Goal: Task Accomplishment & Management: Complete application form

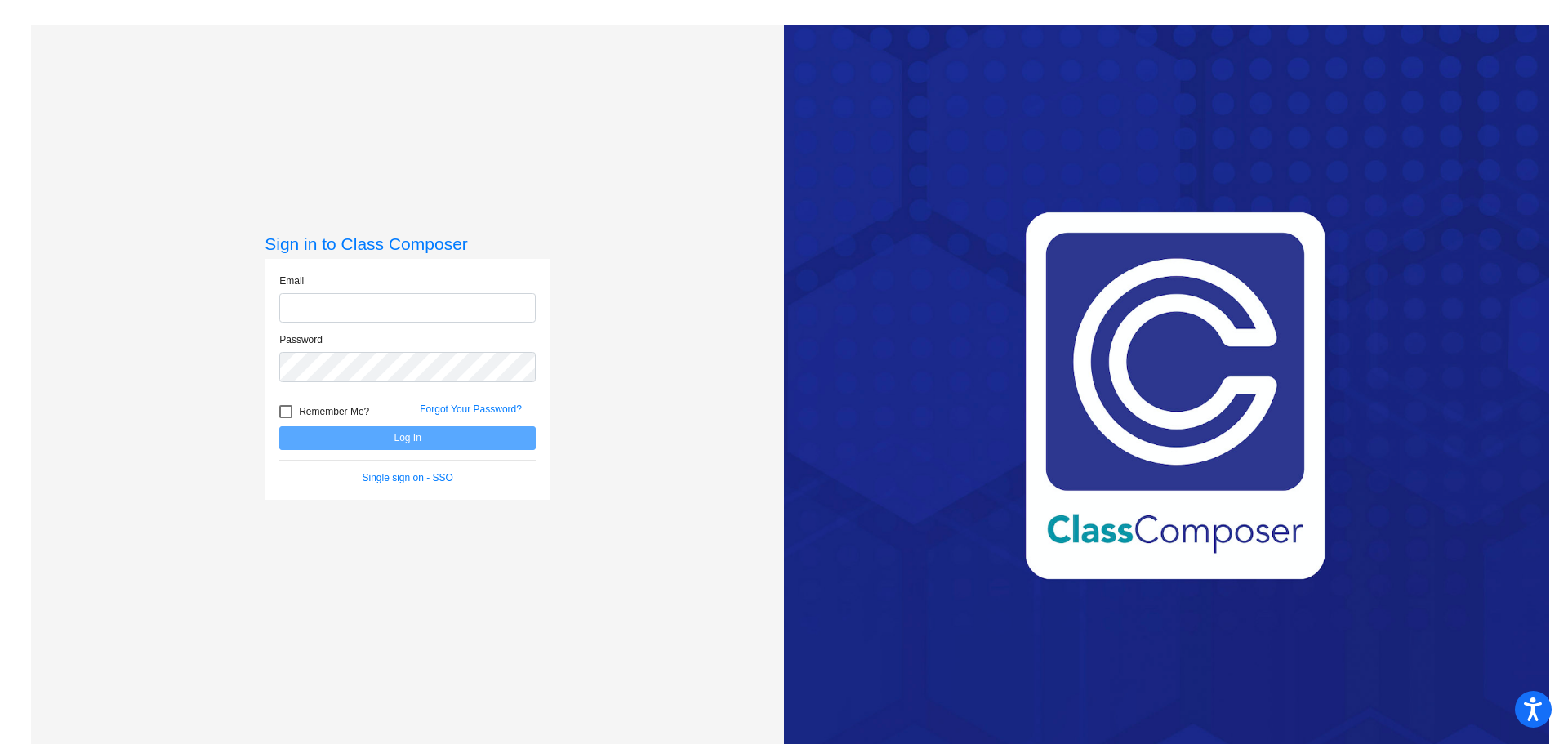
type input "[PERSON_NAME][EMAIL_ADDRESS][PERSON_NAME][DOMAIN_NAME]"
click at [400, 439] on button "Log In" at bounding box center [407, 438] width 256 height 24
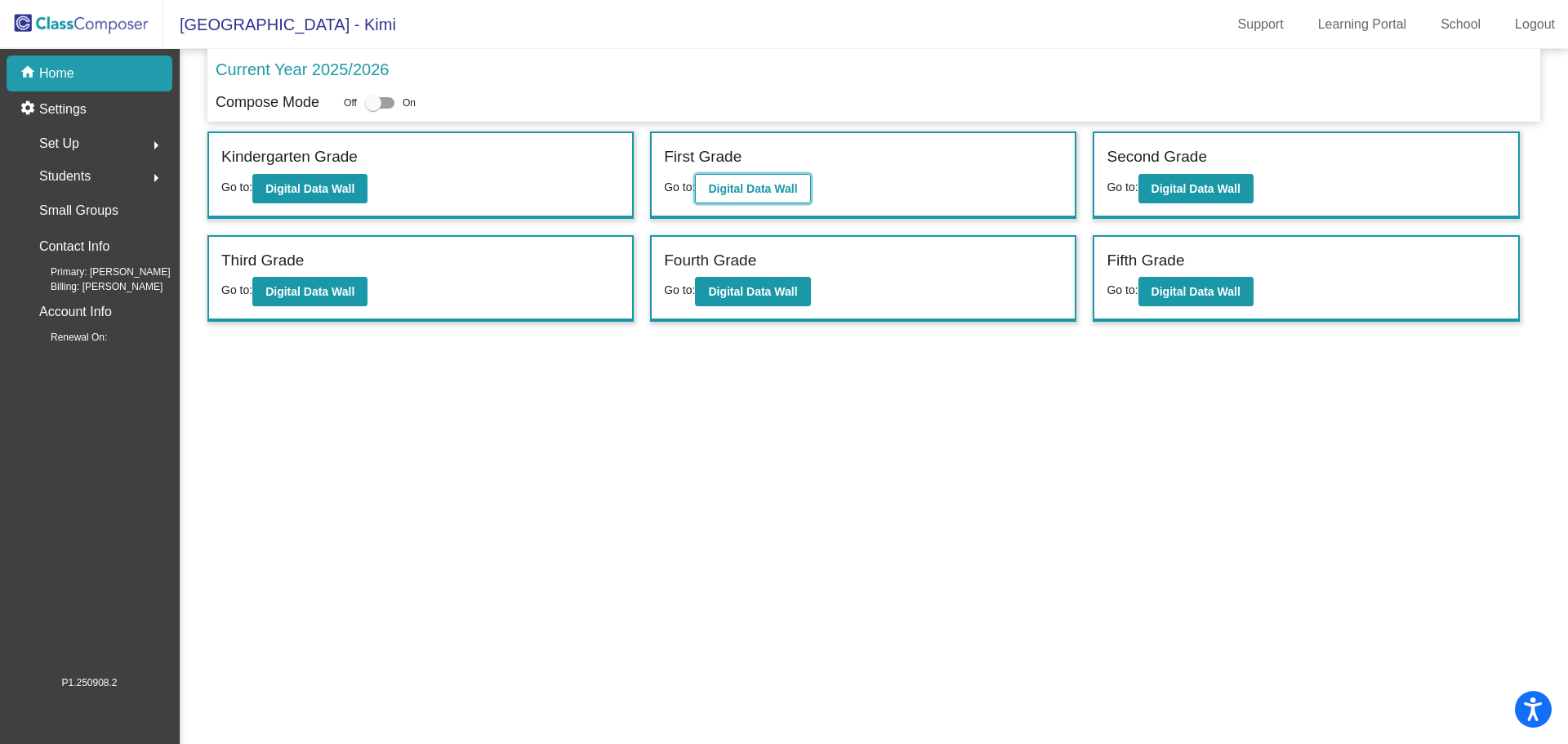
click at [766, 185] on b "Digital Data Wall" at bounding box center [753, 188] width 89 height 13
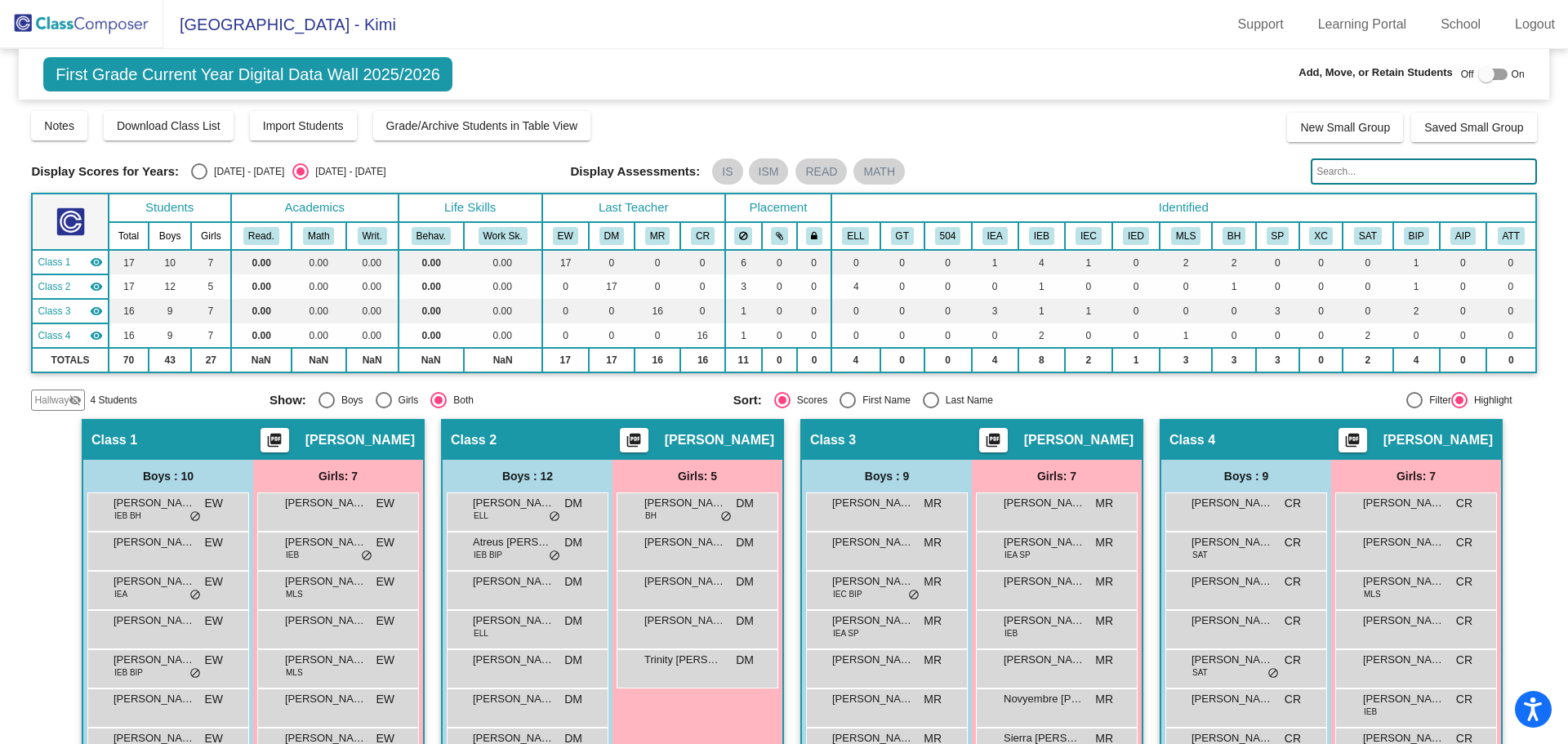
scroll to position [245, 0]
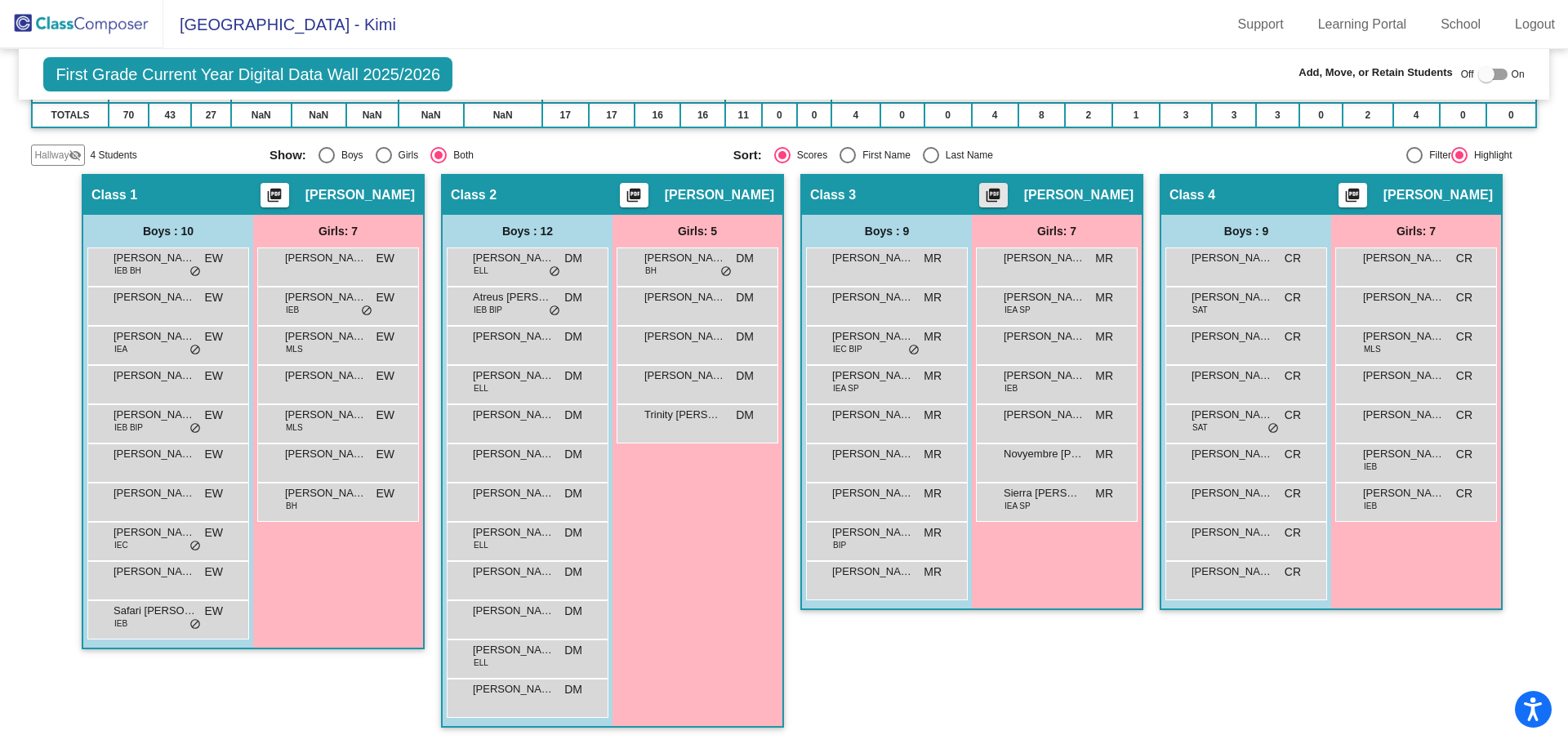
click at [1002, 192] on mat-icon "picture_as_pdf" at bounding box center [993, 199] width 20 height 23
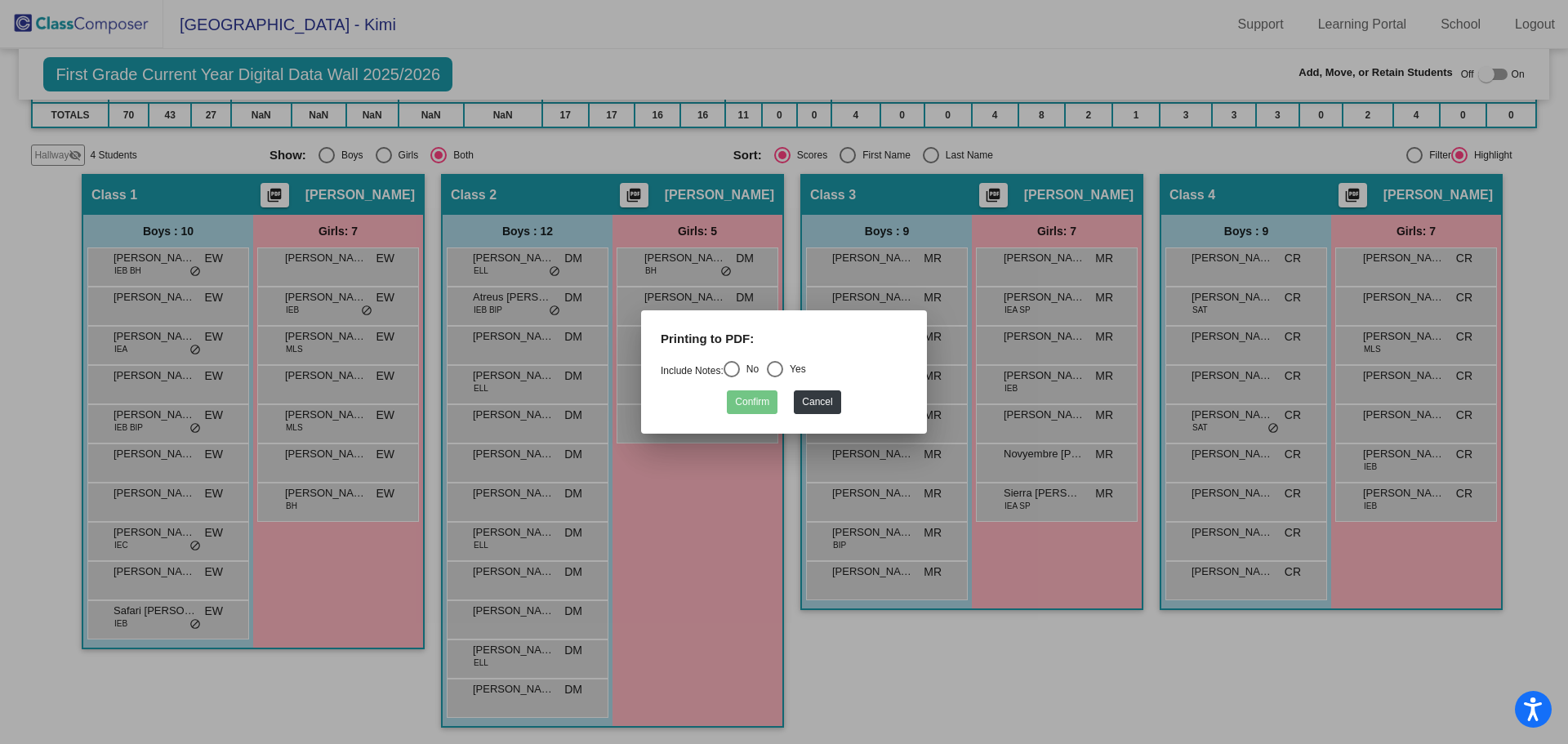
click at [737, 369] on div "Select an option" at bounding box center [731, 369] width 16 height 16
click at [731, 378] on input "No" at bounding box center [730, 378] width 1 height 1
radio input "true"
click at [750, 407] on button "Confirm" at bounding box center [752, 402] width 51 height 24
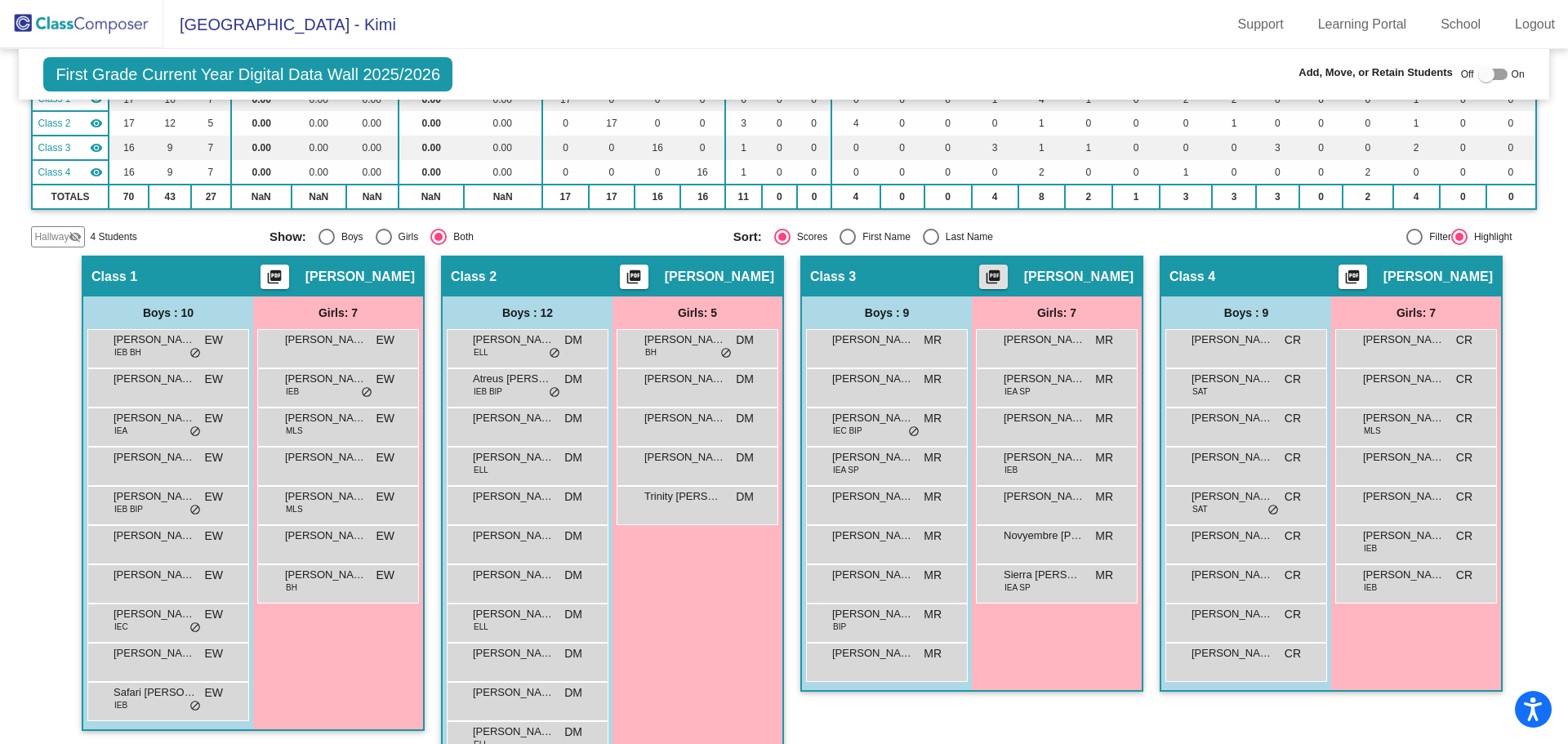
scroll to position [0, 0]
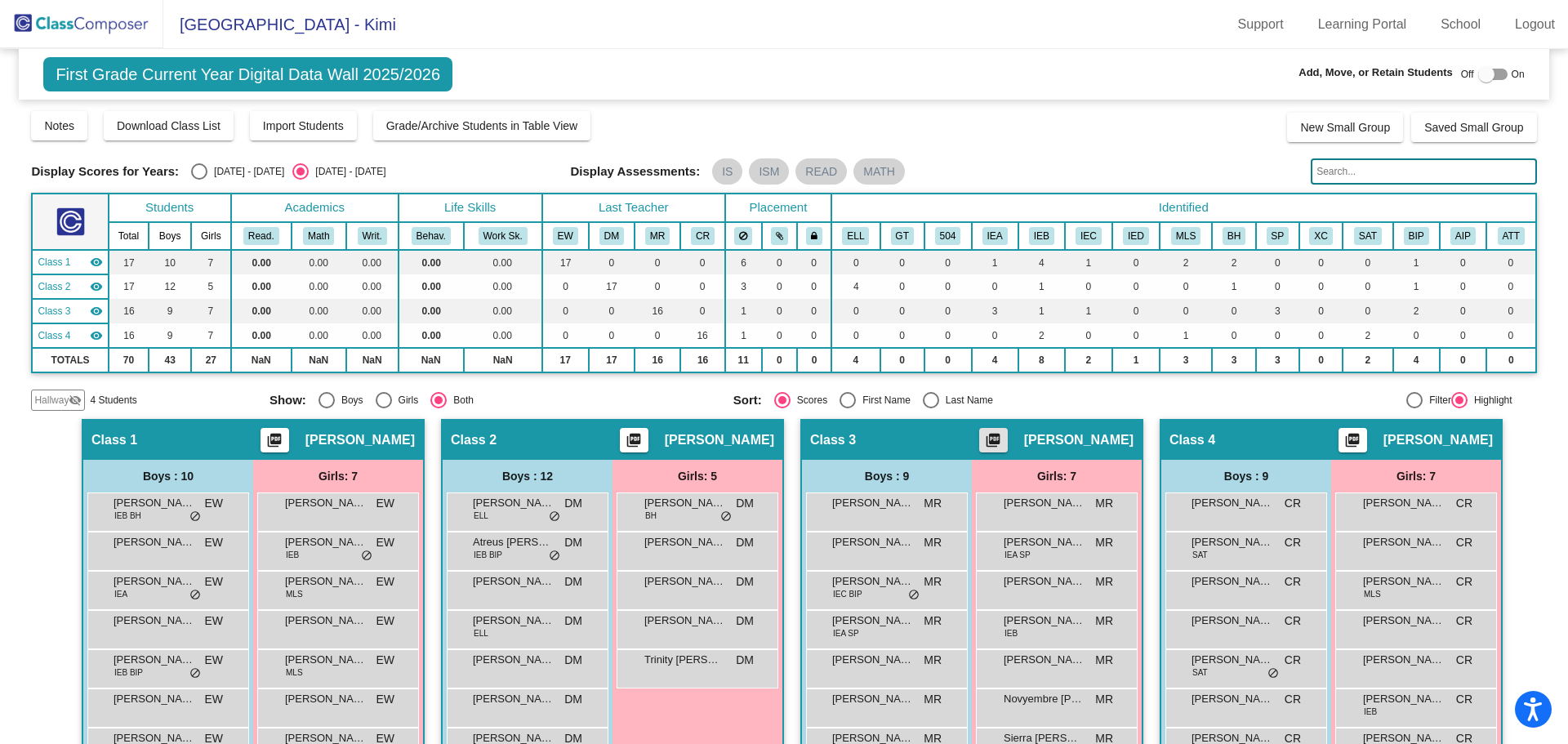
drag, startPoint x: 1478, startPoint y: 78, endPoint x: 1266, endPoint y: 159, distance: 226.9
click at [1478, 78] on div at bounding box center [1486, 74] width 16 height 16
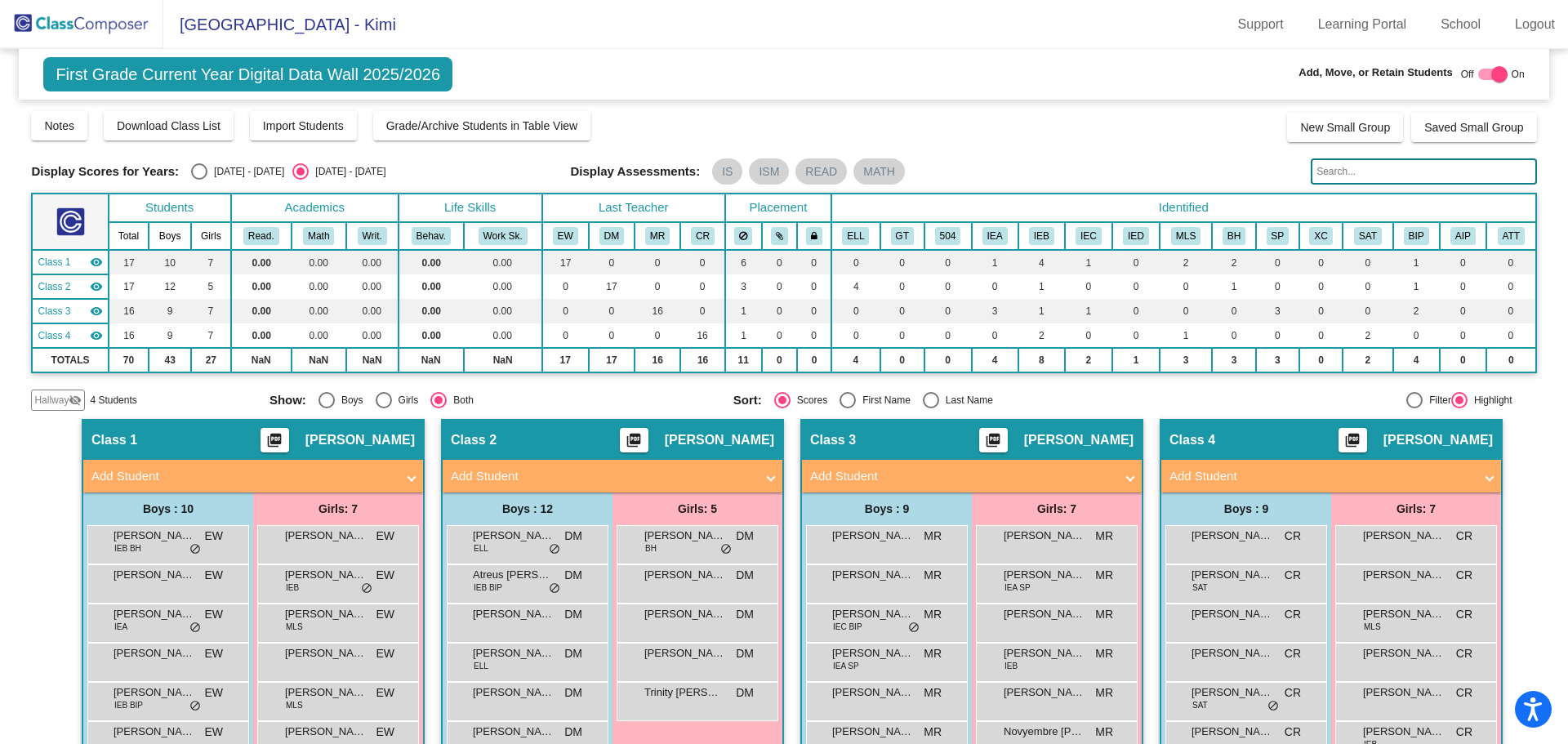
click at [1491, 73] on div at bounding box center [1499, 74] width 16 height 16
checkbox input "false"
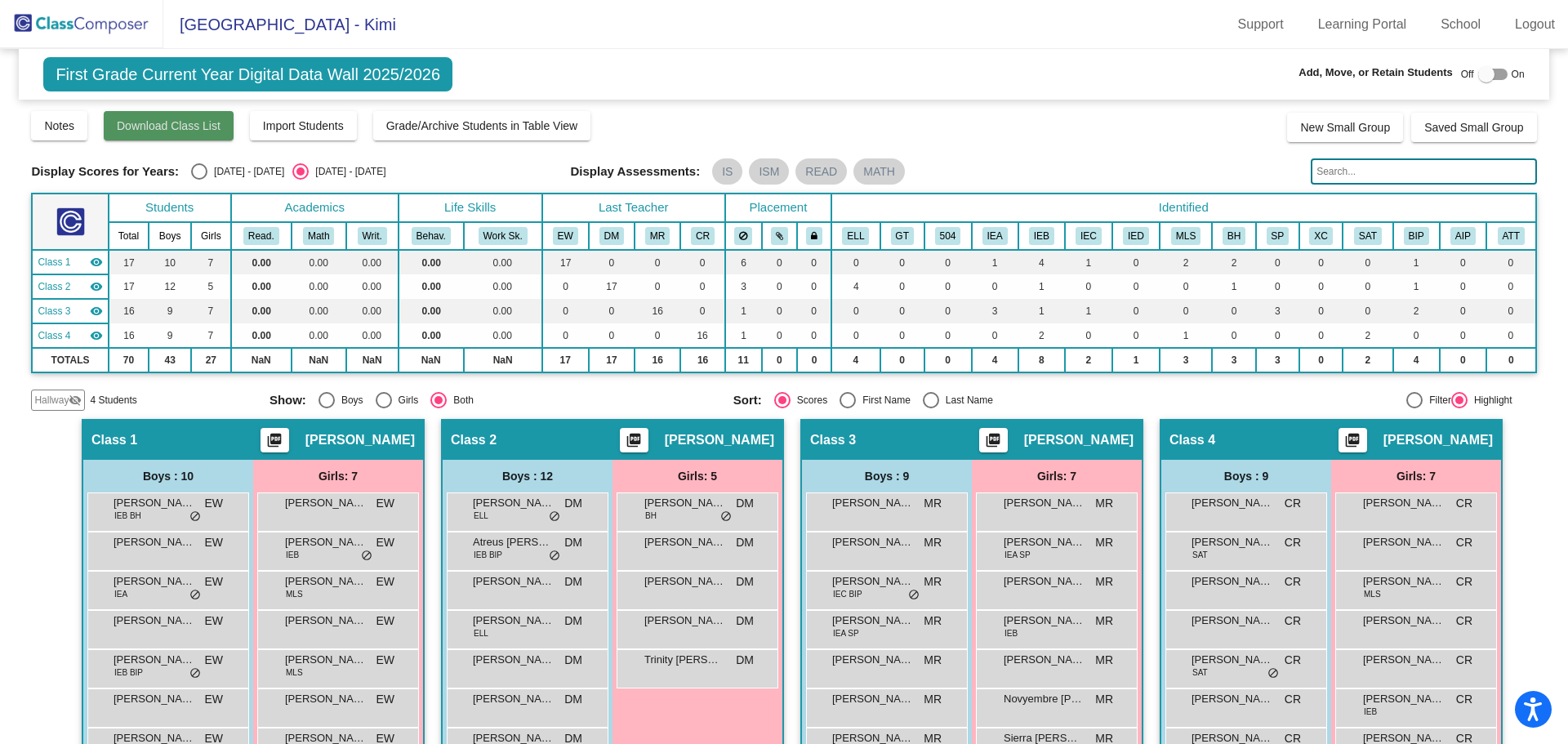
click at [161, 129] on span "Download Class List" at bounding box center [168, 125] width 104 height 13
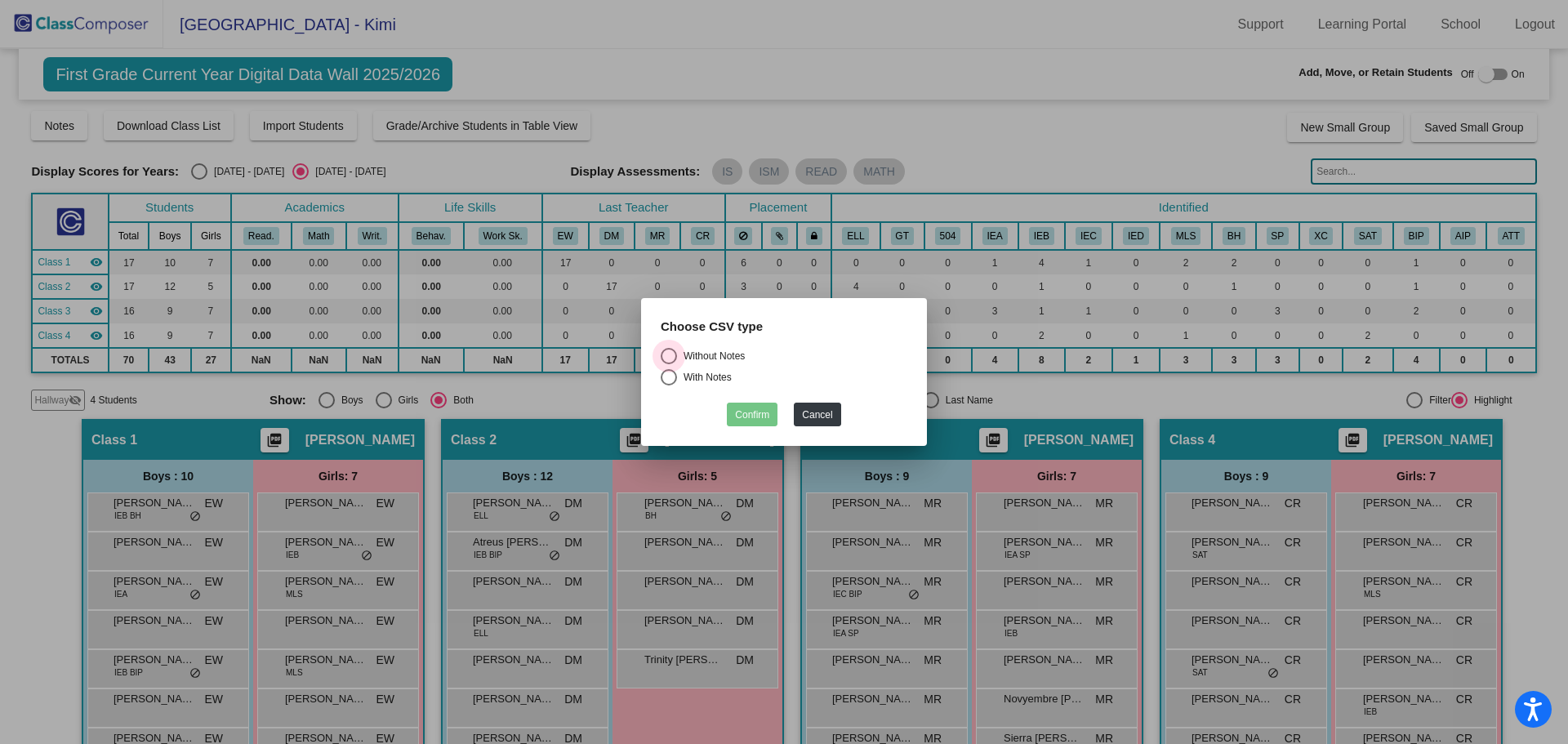
click at [669, 357] on div "Select an option" at bounding box center [668, 356] width 16 height 16
click at [668, 364] on input "Without Notes" at bounding box center [667, 364] width 1 height 1
radio input "true"
click at [750, 412] on button "Confirm" at bounding box center [752, 414] width 51 height 24
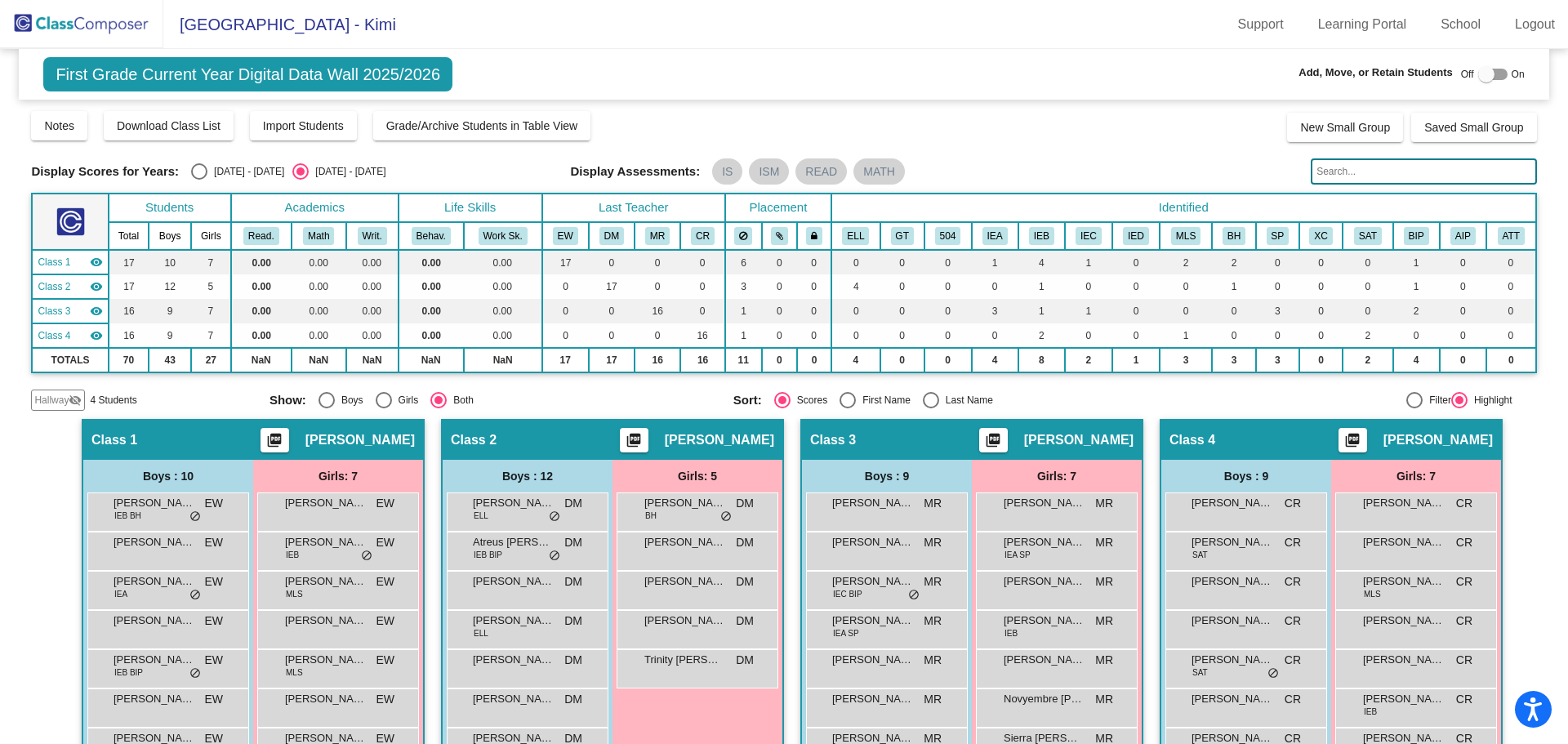
click at [1054, 443] on span "[PERSON_NAME]" at bounding box center [1078, 440] width 109 height 16
click at [885, 440] on div "Class 3 picture_as_pdf [PERSON_NAME]" at bounding box center [971, 440] width 339 height 39
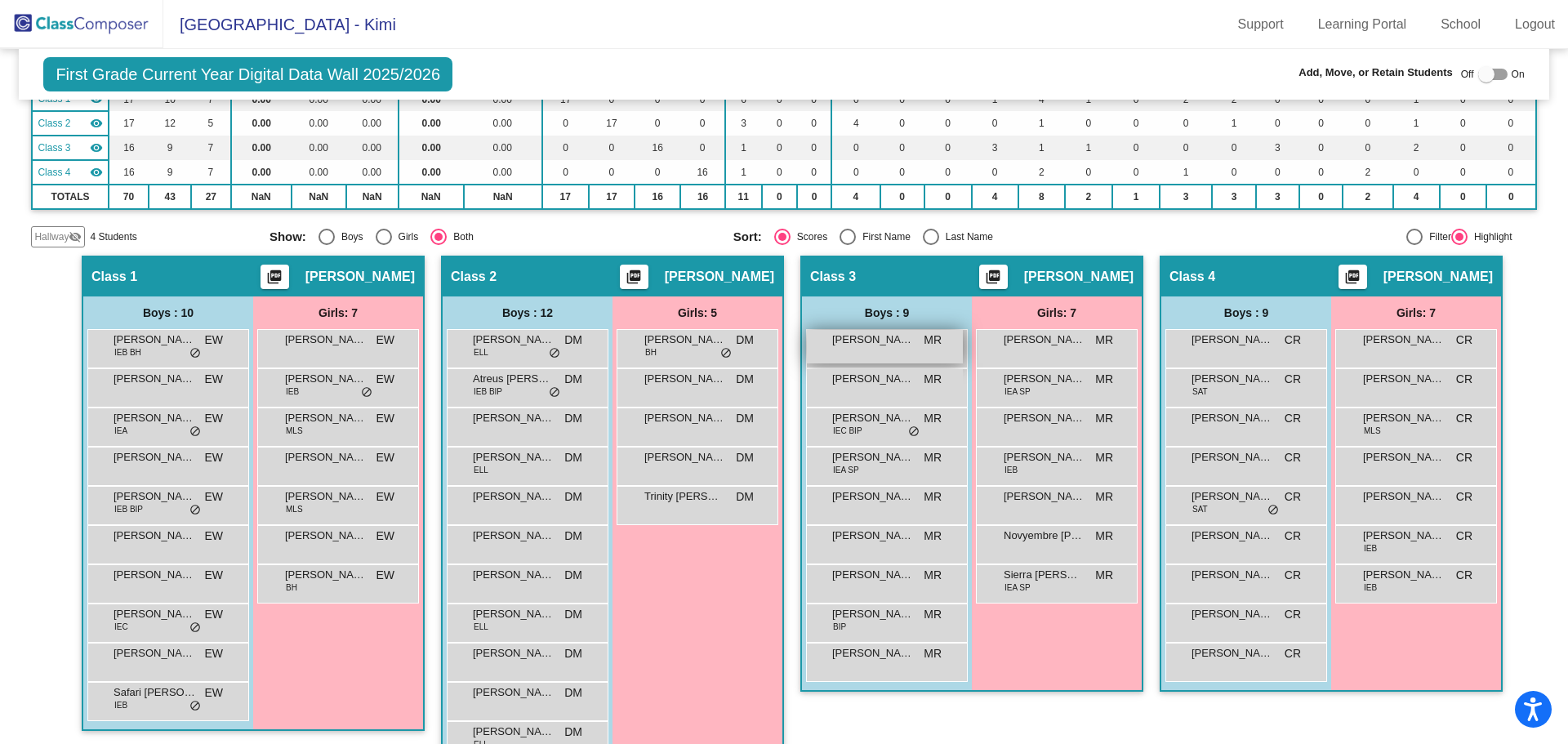
scroll to position [245, 0]
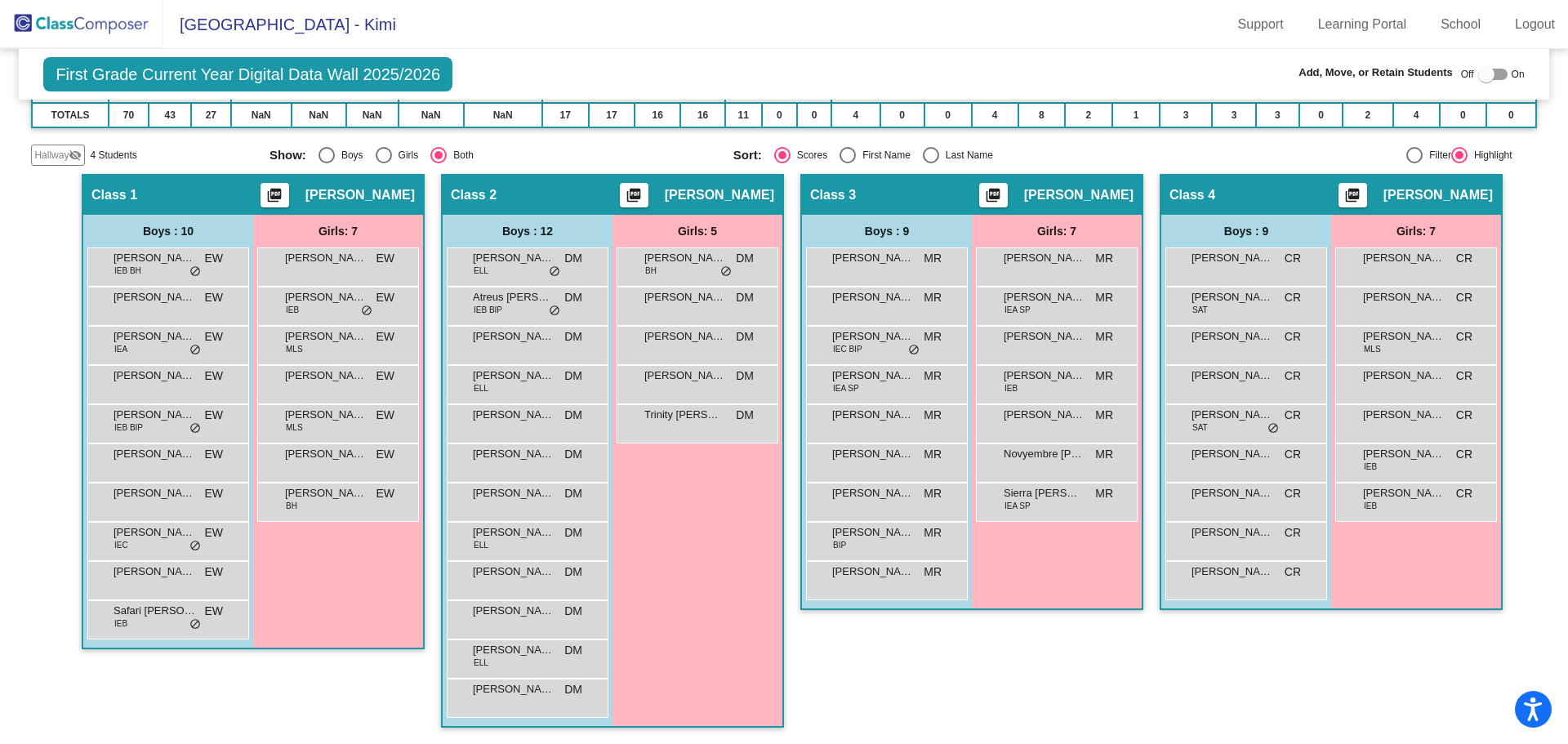
click at [1480, 73] on div at bounding box center [1486, 74] width 16 height 16
checkbox input "true"
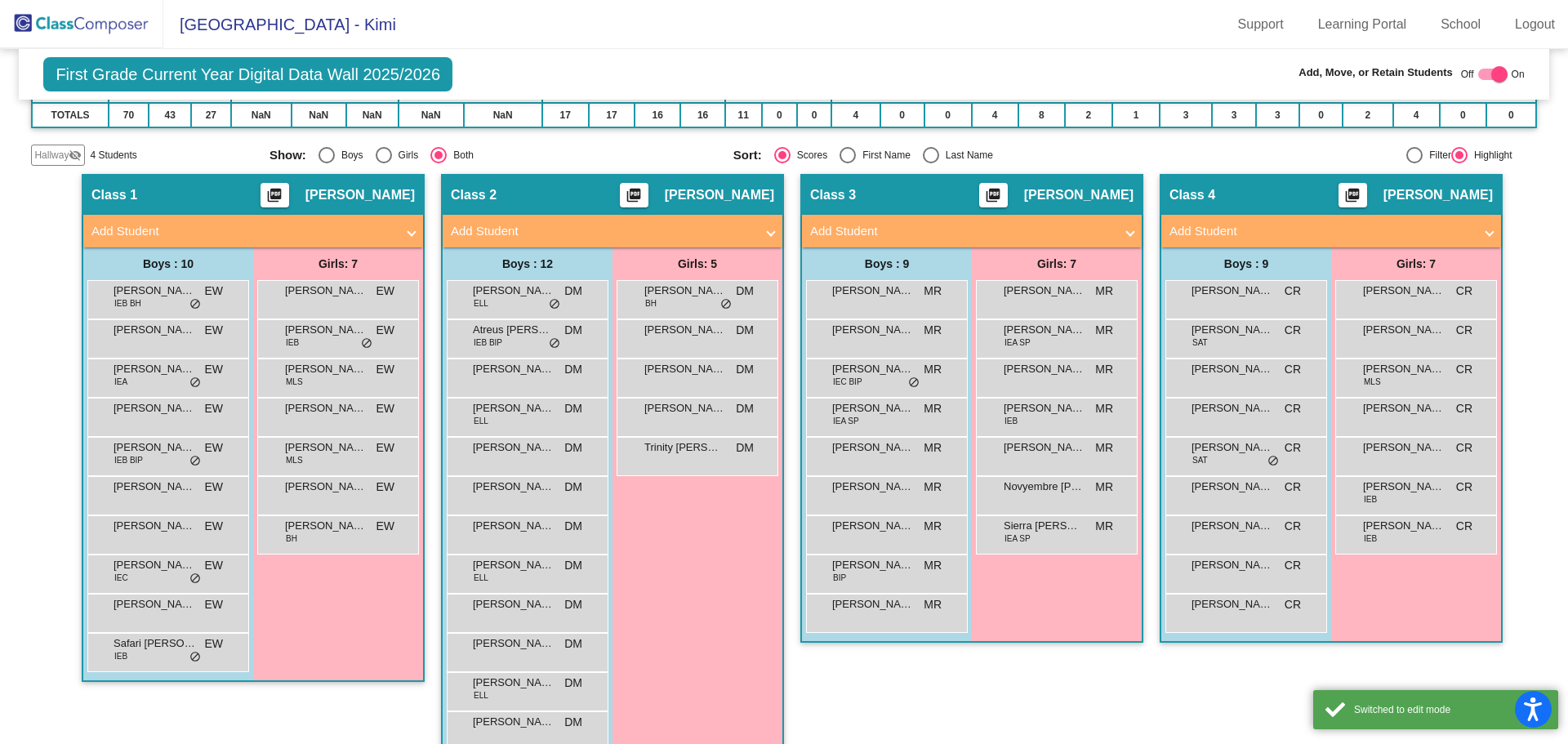
click at [1127, 232] on span at bounding box center [1129, 231] width 6 height 19
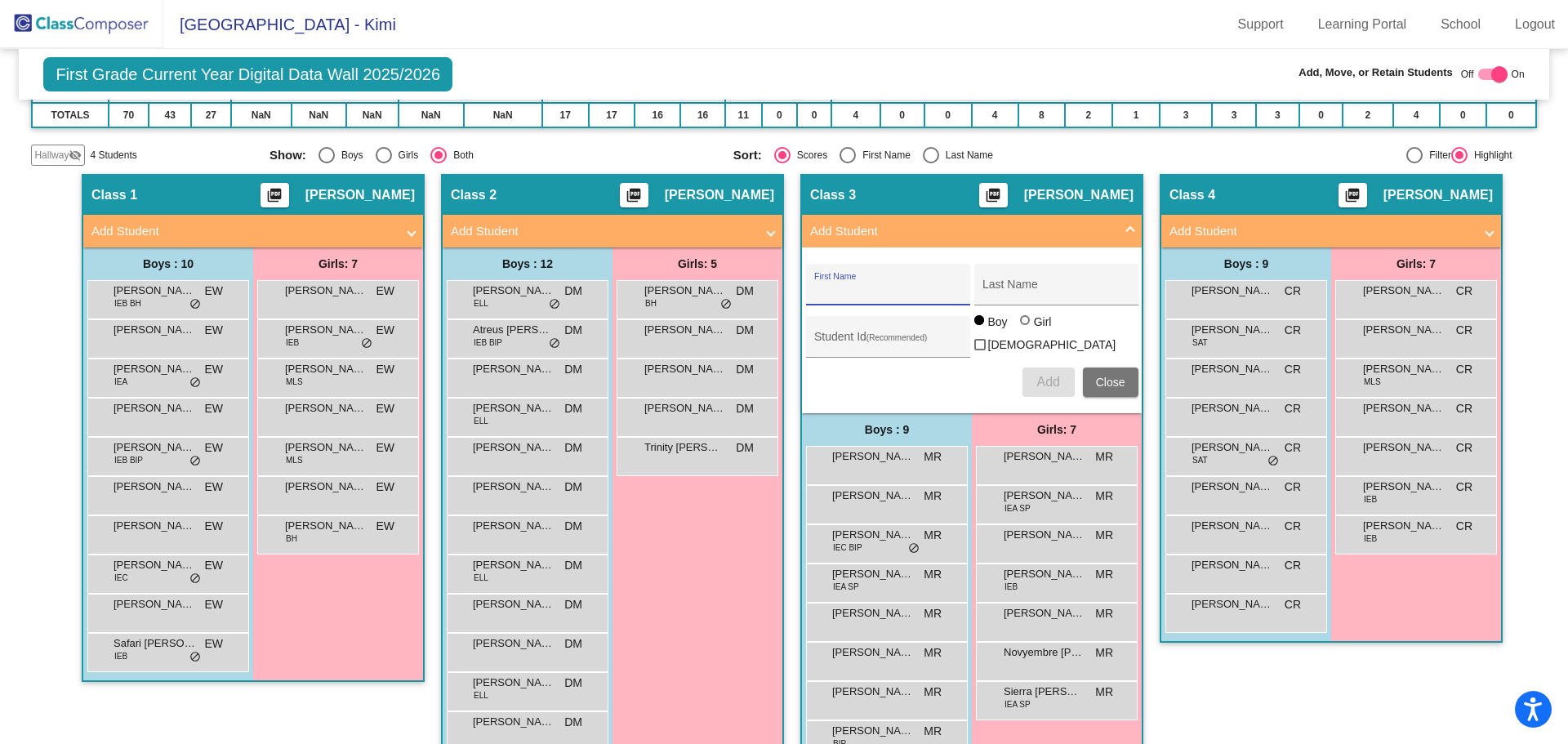
click at [814, 289] on input "First Name" at bounding box center [887, 291] width 147 height 13
type input "[PERSON_NAME]"
click at [989, 294] on input "Last Name" at bounding box center [1056, 291] width 147 height 13
type input "[PERSON_NAME]"
click at [838, 332] on div "Student Id (Recommended)" at bounding box center [887, 341] width 147 height 34
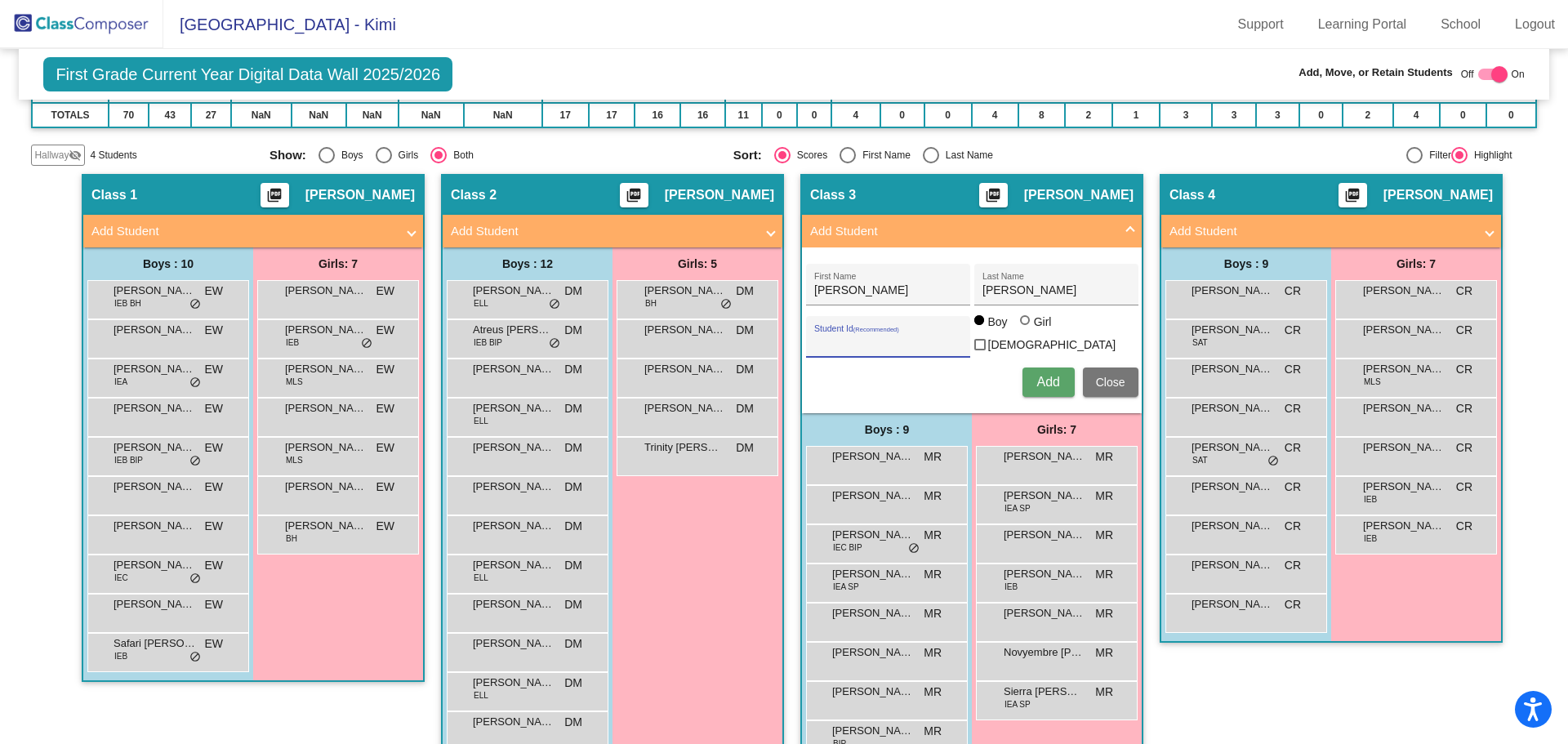
scroll to position [322, 0]
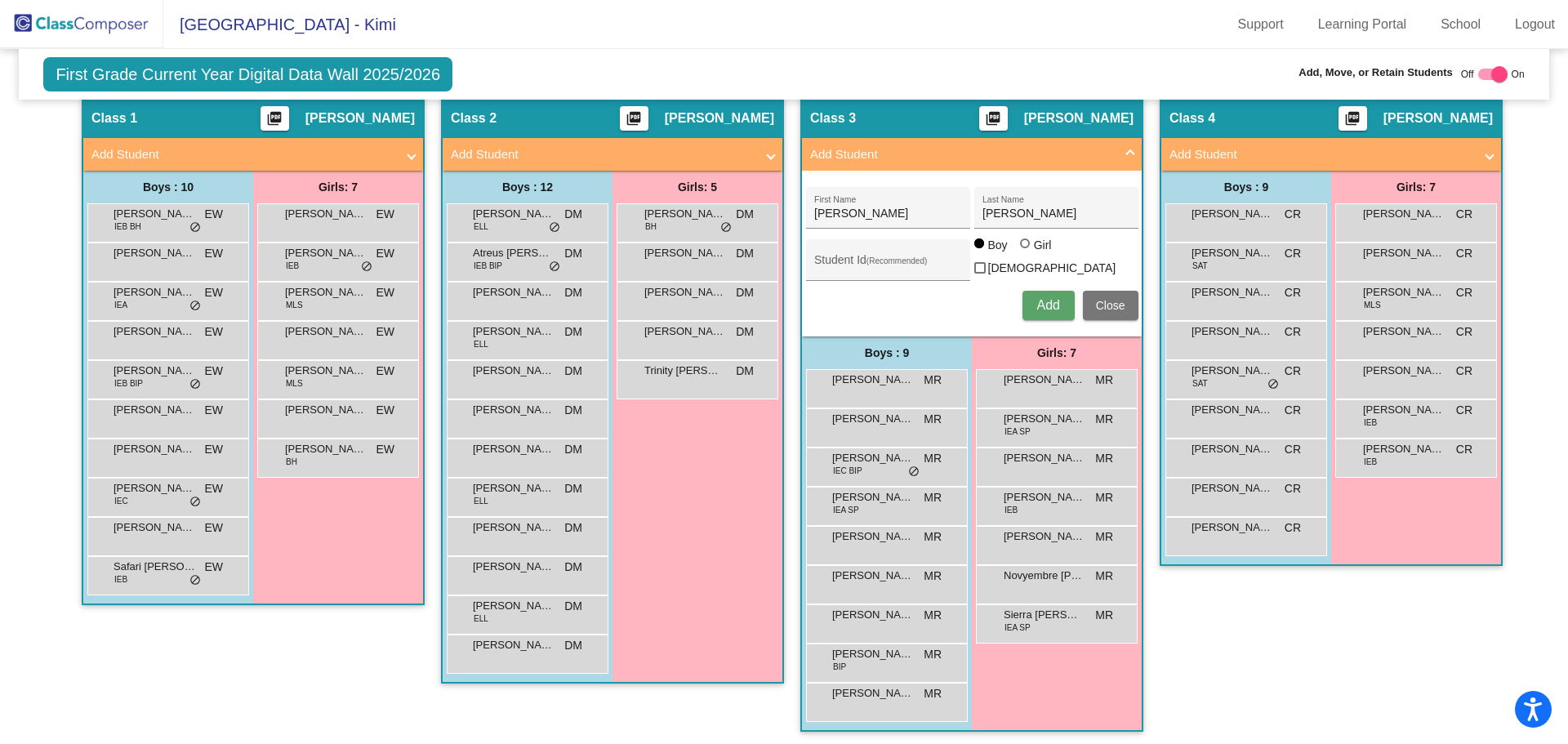
click at [838, 331] on div "[PERSON_NAME] First Name [PERSON_NAME] Last Name Student Id (Recommended) Boy G…" at bounding box center [971, 254] width 339 height 166
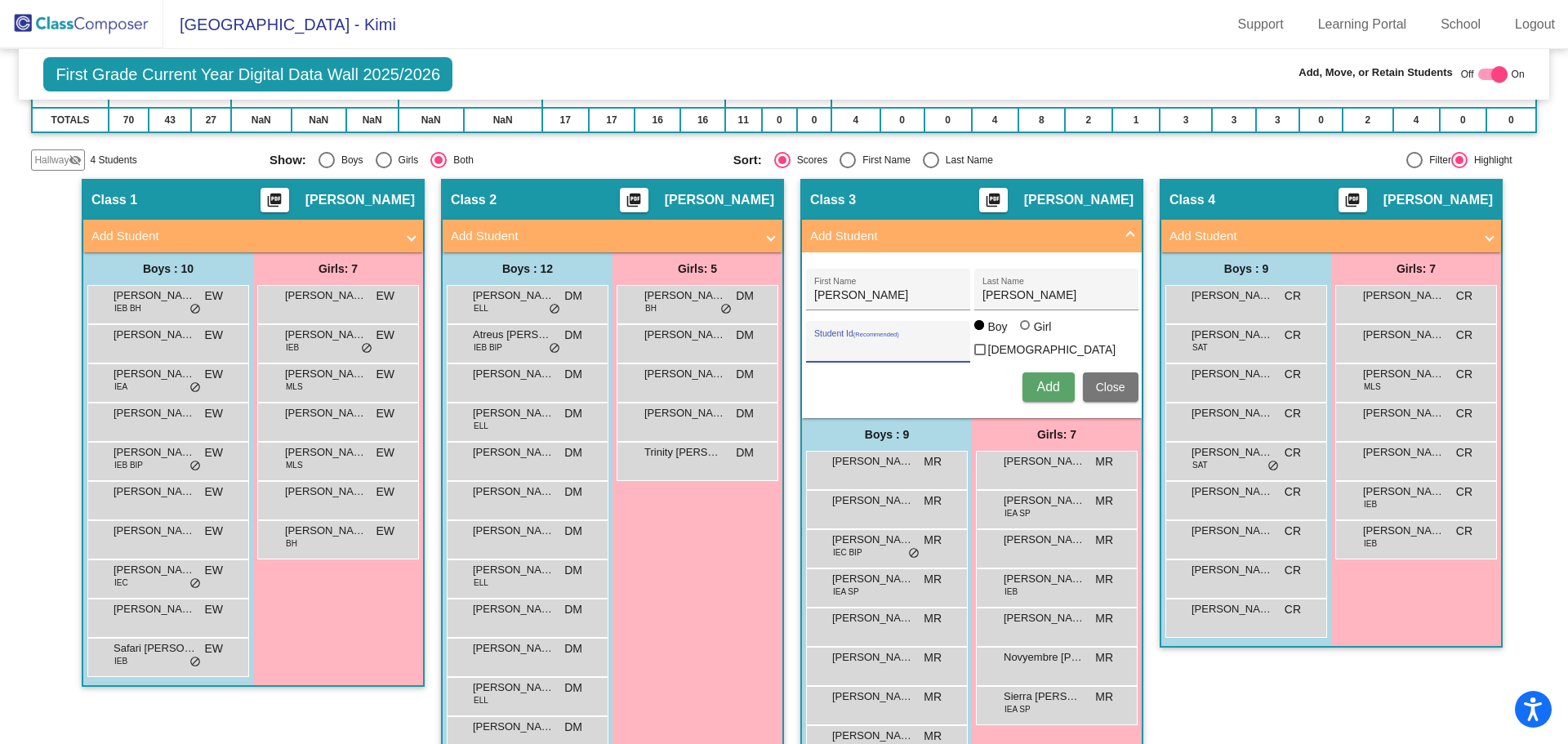
click at [844, 341] on input "Student Id (Recommended)" at bounding box center [887, 348] width 147 height 13
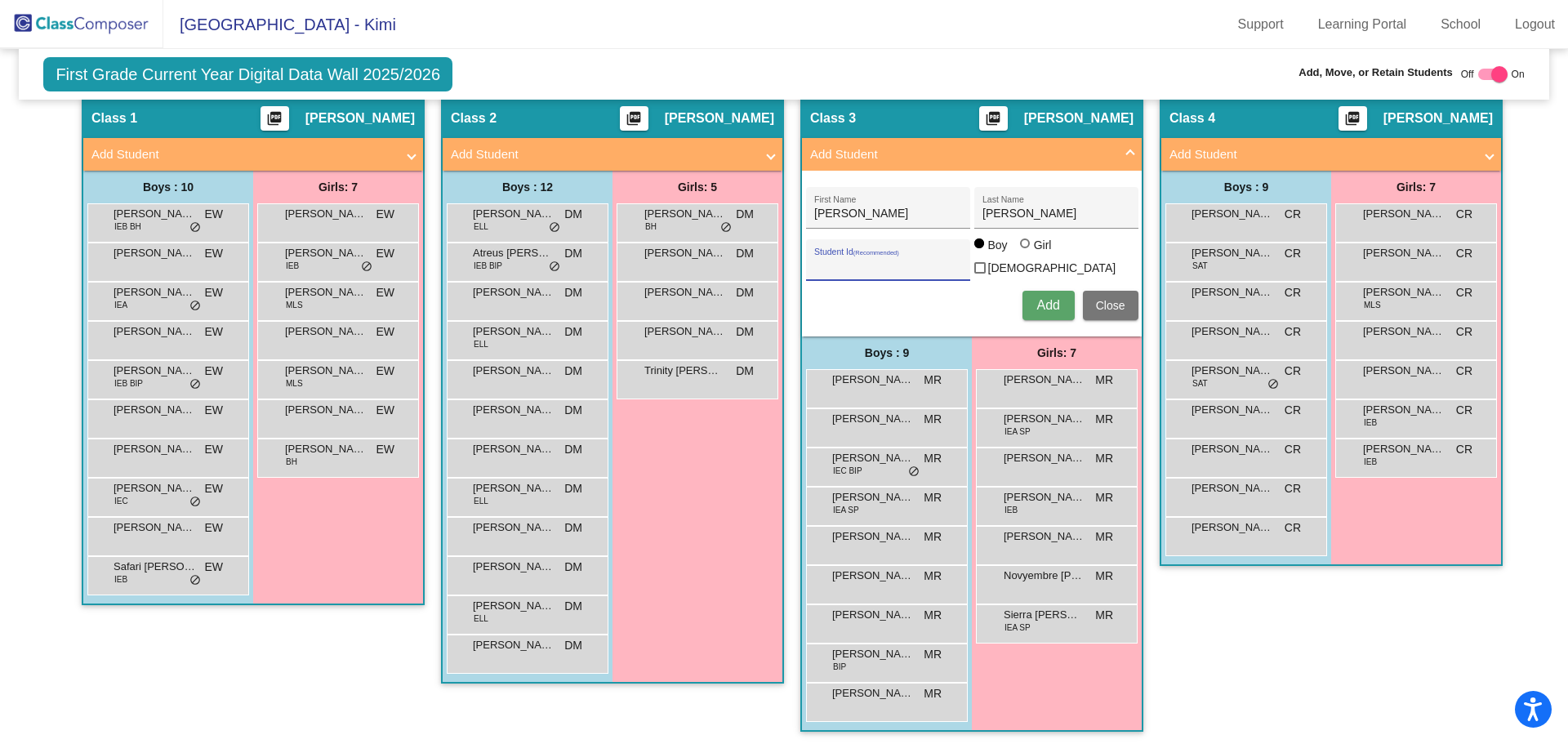
click at [829, 268] on input "Student Id (Recommended)" at bounding box center [887, 266] width 147 height 13
click at [1019, 248] on div at bounding box center [1024, 243] width 10 height 10
click at [1026, 252] on input "Girl" at bounding box center [1026, 252] width 1 height 1
radio input "true"
click at [819, 261] on input "Student Id (Recommended)" at bounding box center [887, 266] width 147 height 13
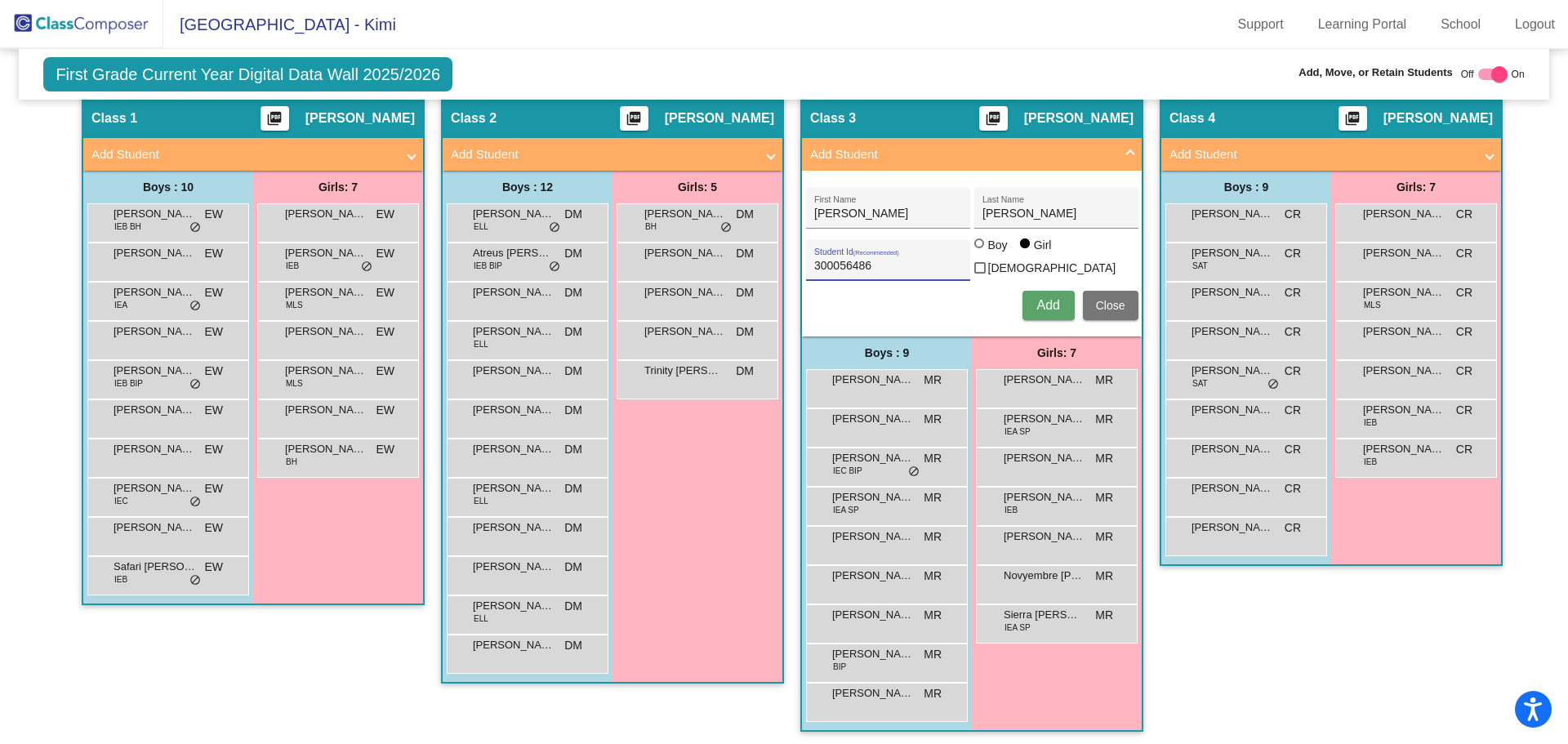
type input "300056486"
click at [1041, 302] on span "Add" at bounding box center [1048, 305] width 23 height 14
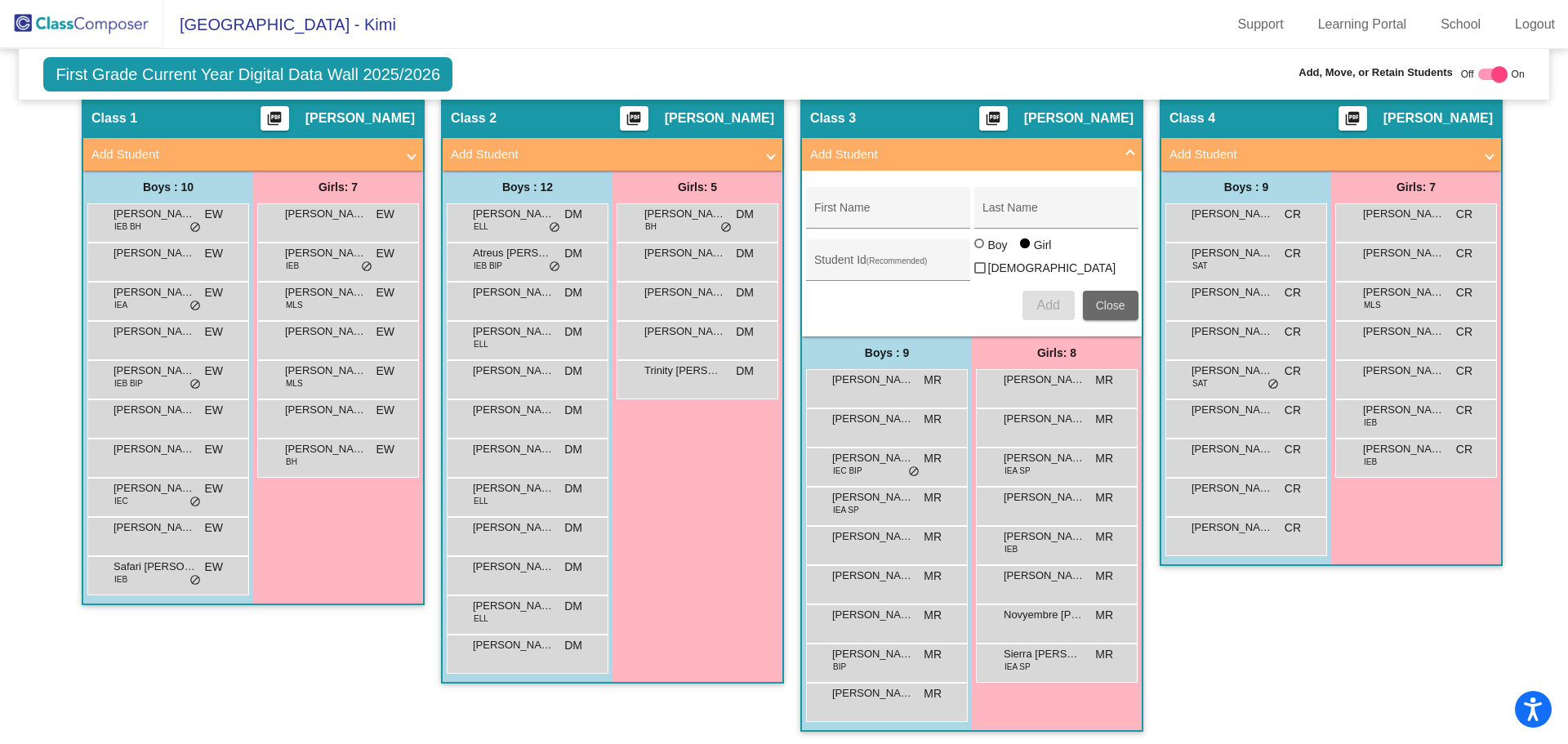
click at [1102, 303] on span "Close" at bounding box center [1110, 305] width 29 height 13
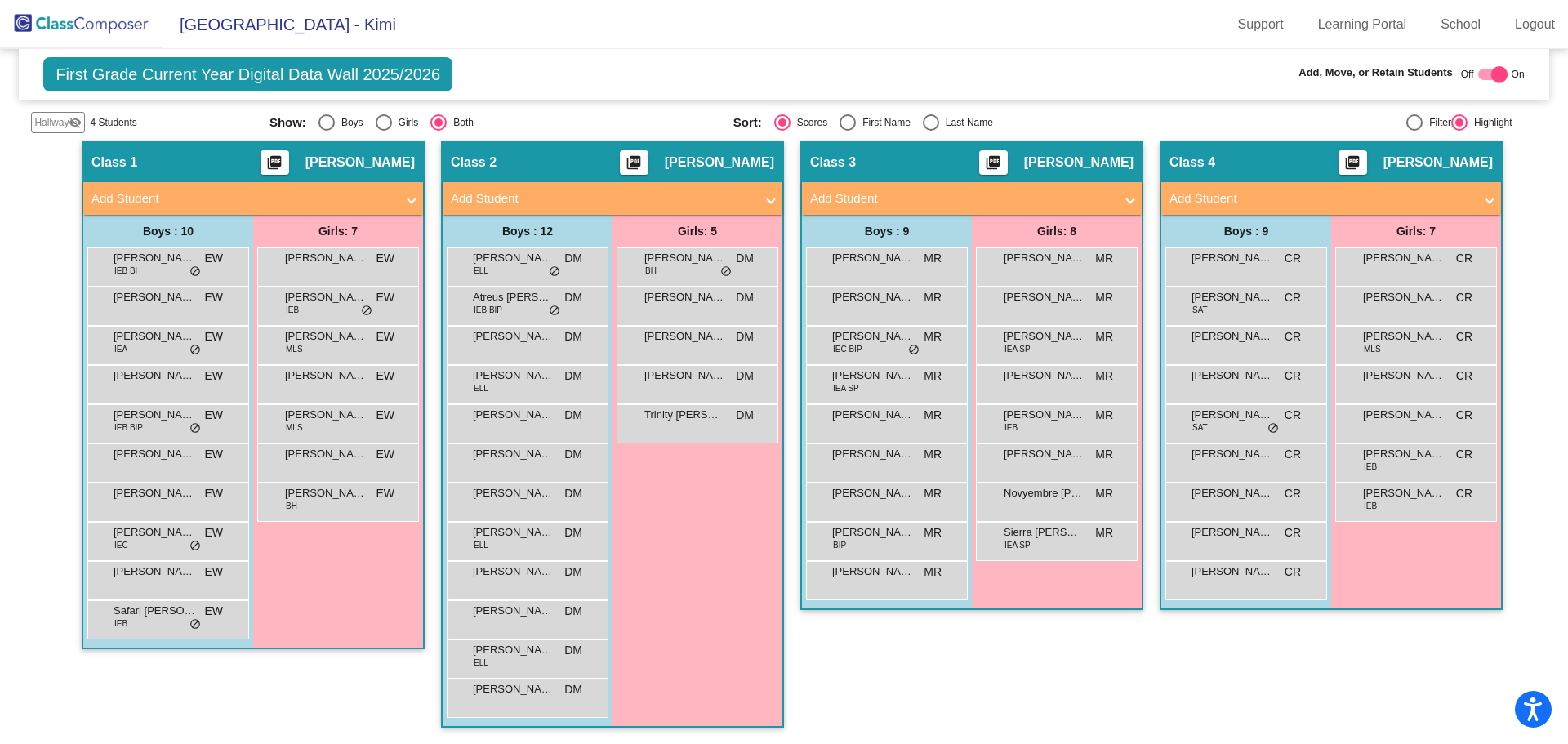
scroll to position [278, 0]
